Goal: Find specific page/section: Find specific page/section

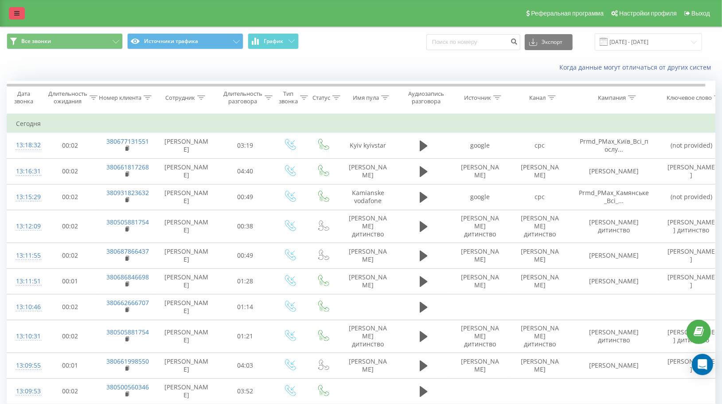
click at [16, 13] on icon at bounding box center [16, 13] width 5 height 6
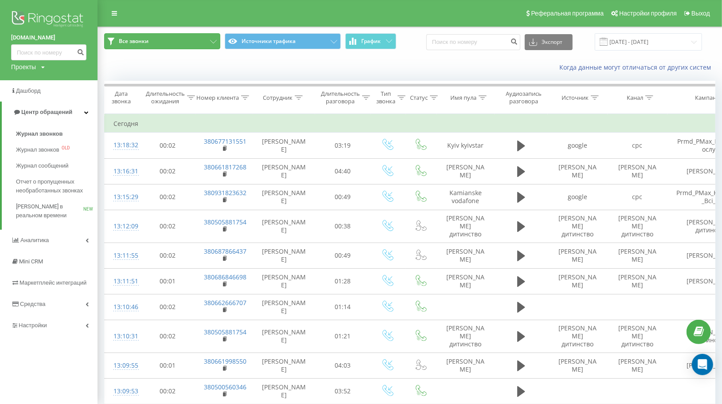
click at [215, 40] on icon at bounding box center [213, 42] width 7 height 4
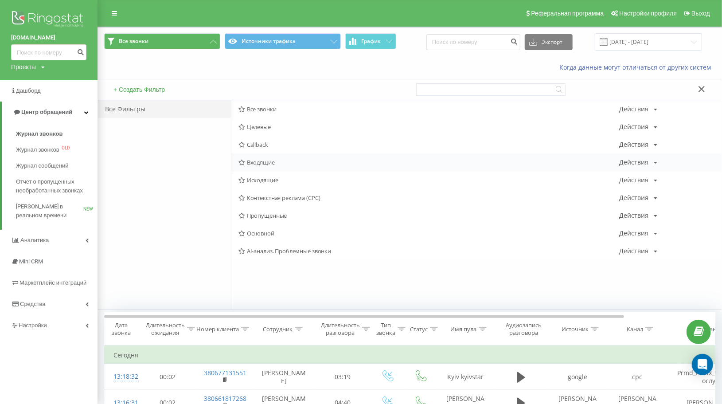
click at [261, 160] on span "Входящие" at bounding box center [428, 162] width 381 height 6
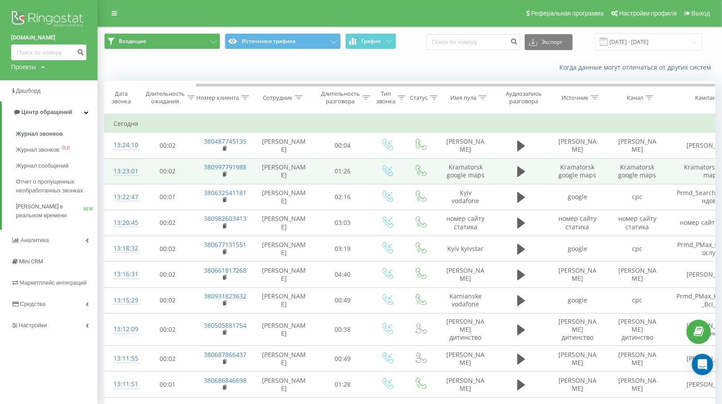
scroll to position [0, 107]
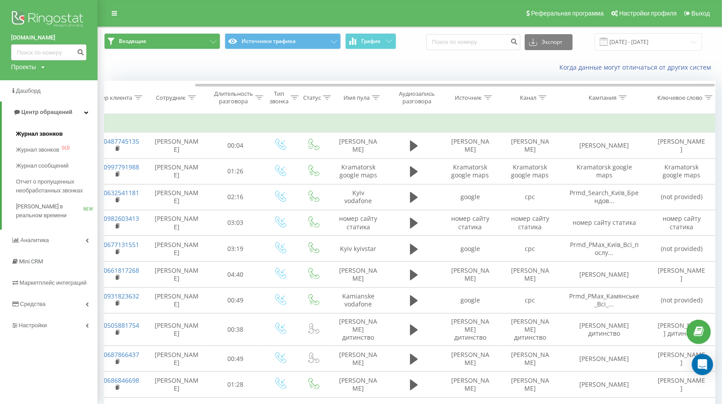
click at [47, 132] on span "Журнал звонков" at bounding box center [39, 133] width 47 height 9
click at [43, 150] on span "Журнал звонков" at bounding box center [39, 149] width 47 height 9
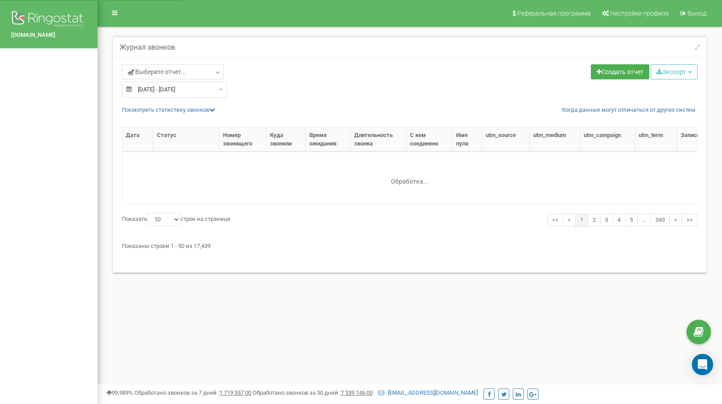
select select "50"
